Goal: Transaction & Acquisition: Download file/media

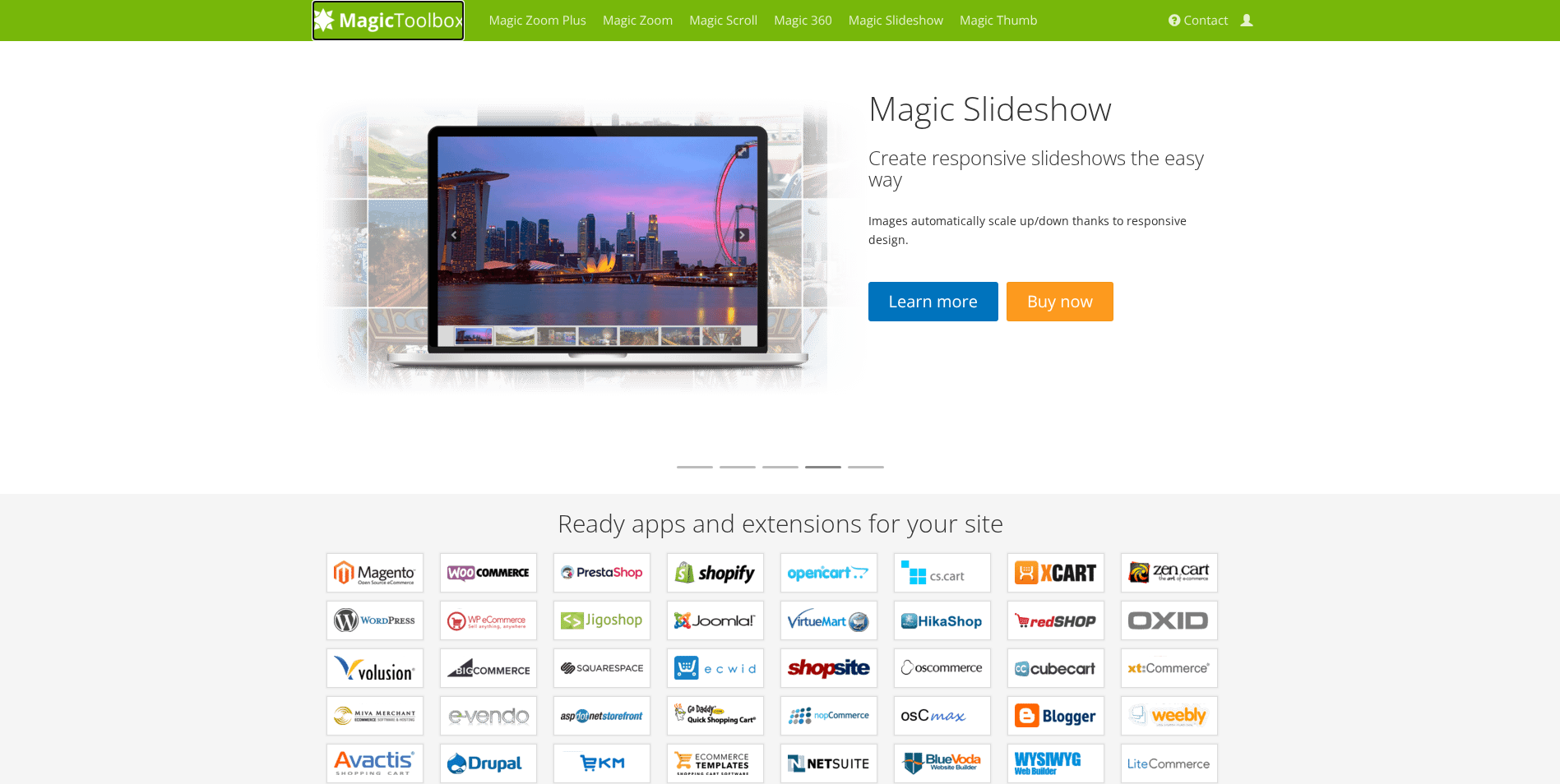
click at [400, 13] on img at bounding box center [388, 20] width 153 height 24
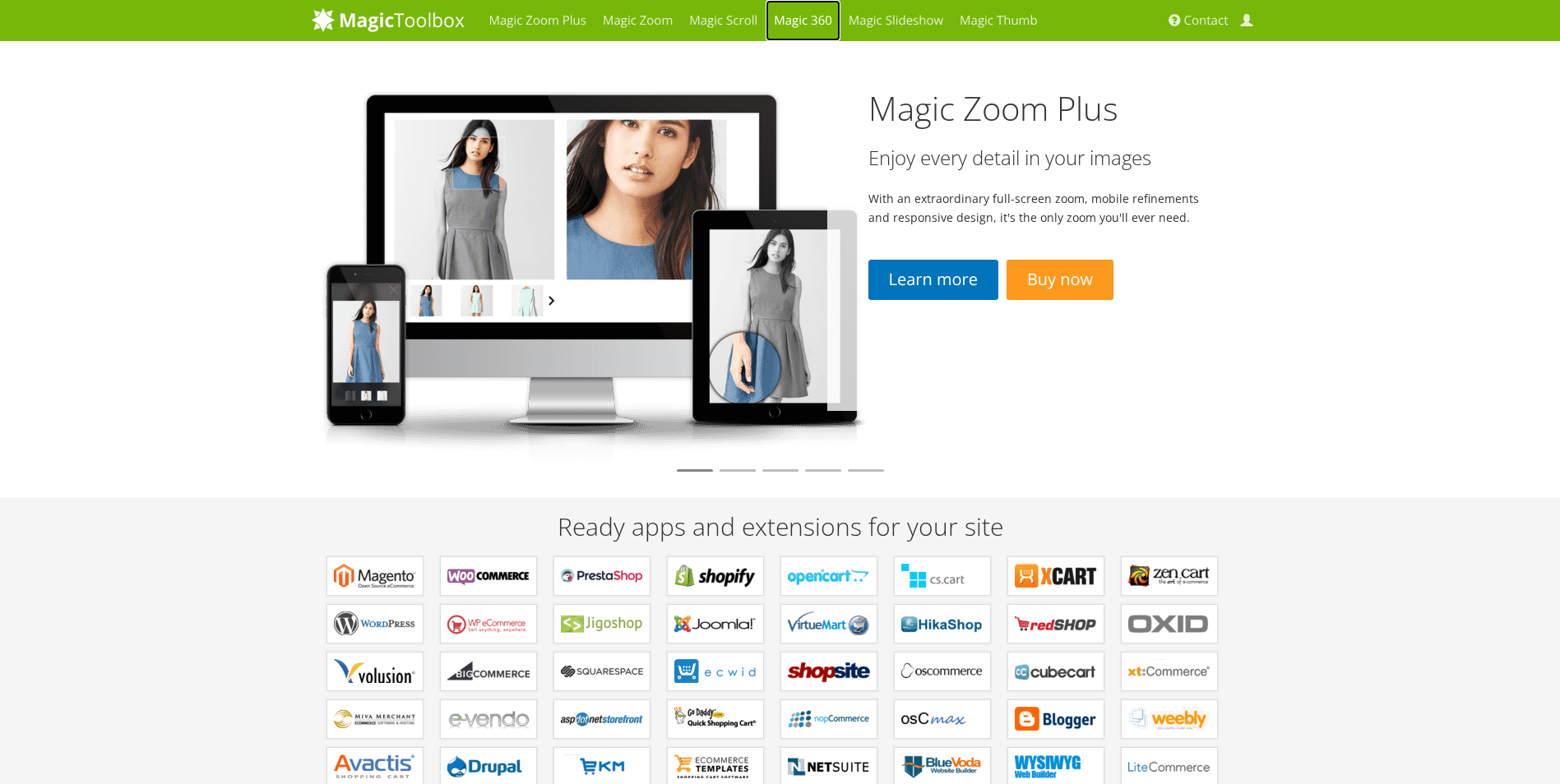
click at [785, 13] on link "Magic 360" at bounding box center [802, 21] width 74 height 41
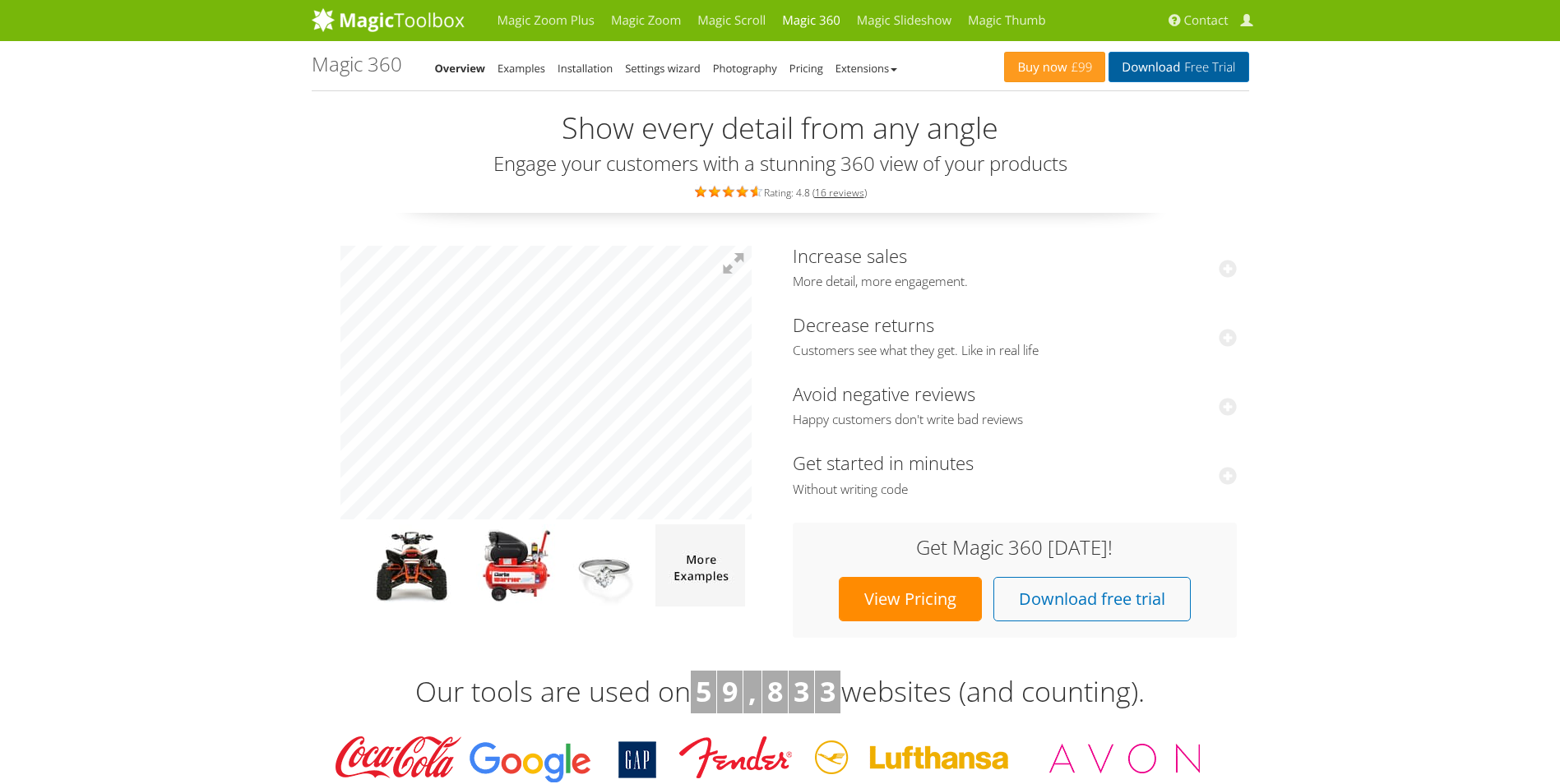
click at [1172, 70] on link "Download Free Trial" at bounding box center [1178, 67] width 140 height 30
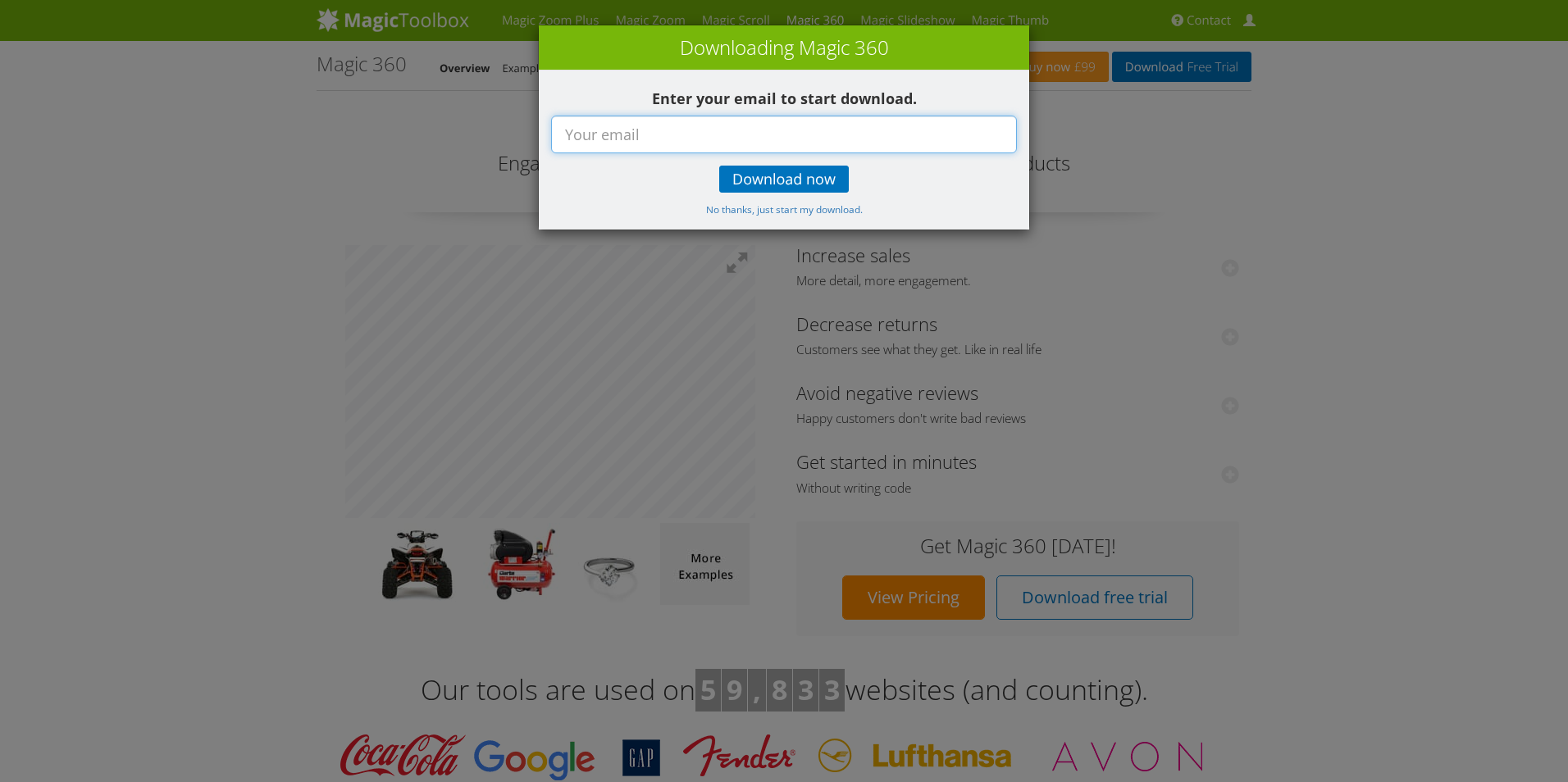
click at [610, 138] on input "text" at bounding box center [784, 134] width 466 height 38
type input "[EMAIL_ADDRESS][DOMAIN_NAME]"
click at [795, 191] on link "Download now" at bounding box center [784, 179] width 130 height 27
click at [794, 183] on span "Download now" at bounding box center [784, 180] width 103 height 13
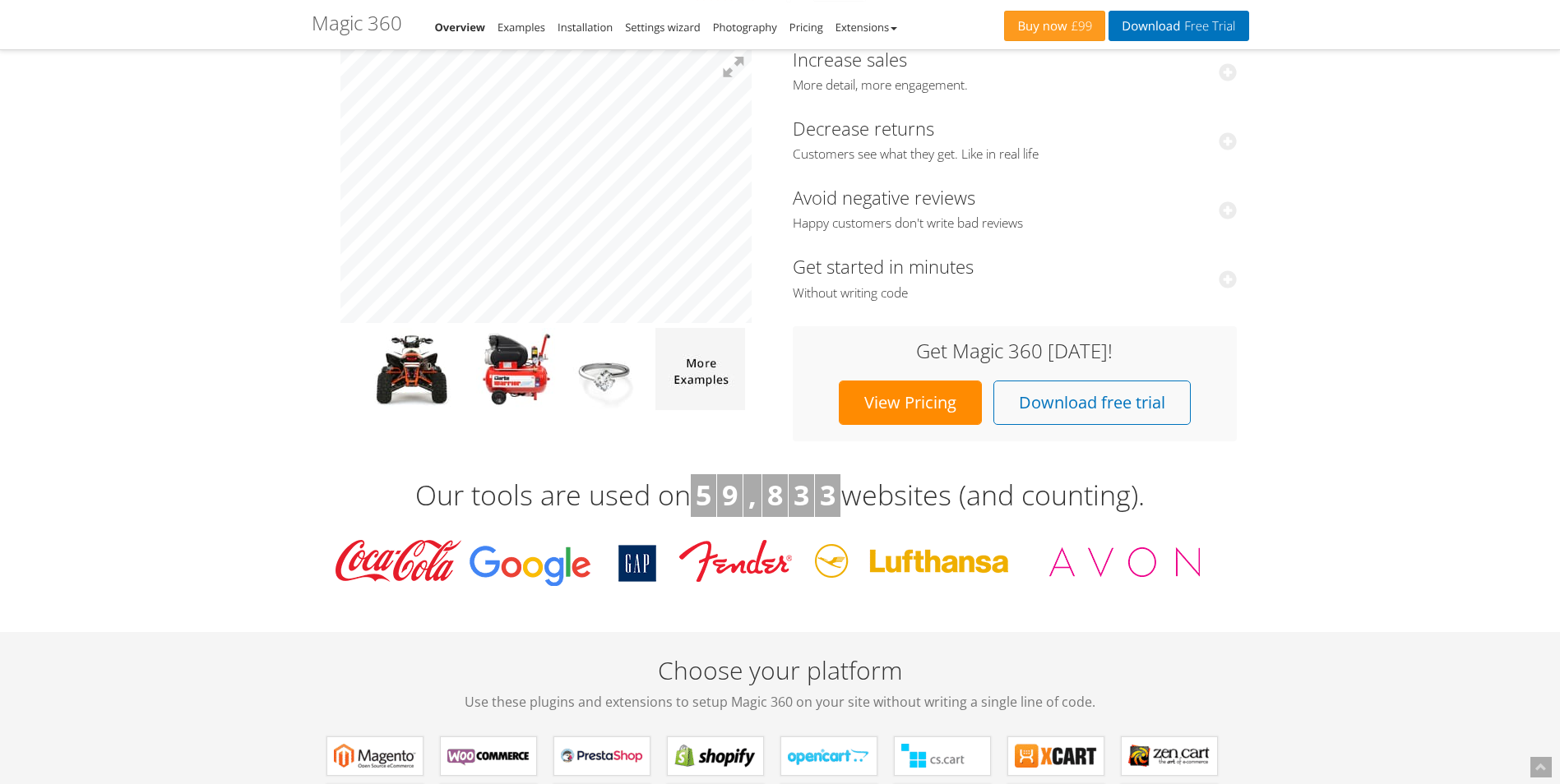
scroll to position [164, 0]
